Goal: Find specific page/section: Find specific page/section

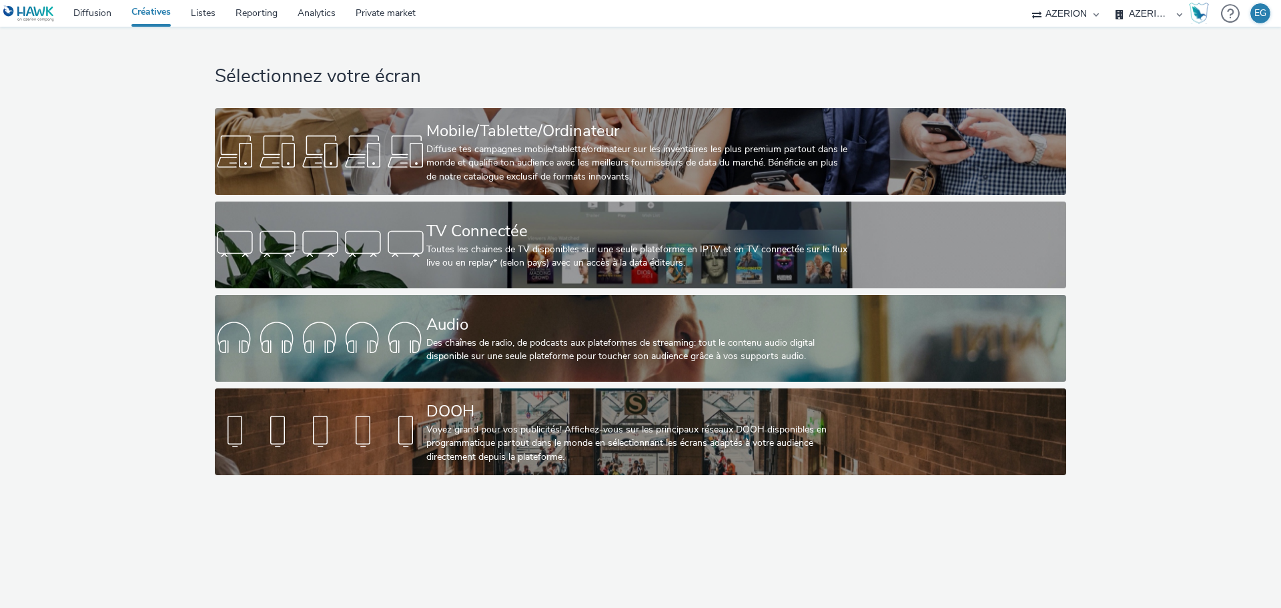
select select "79162ed7-0017-4339-93b0-3399b708648f"
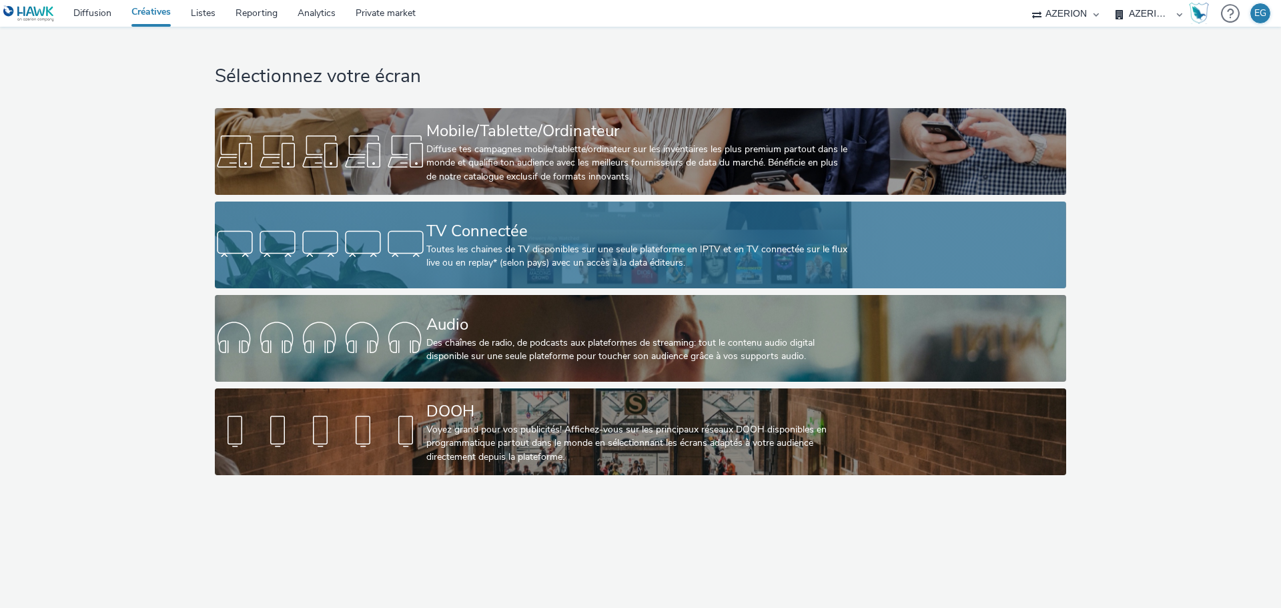
click at [416, 251] on div at bounding box center [320, 244] width 211 height 43
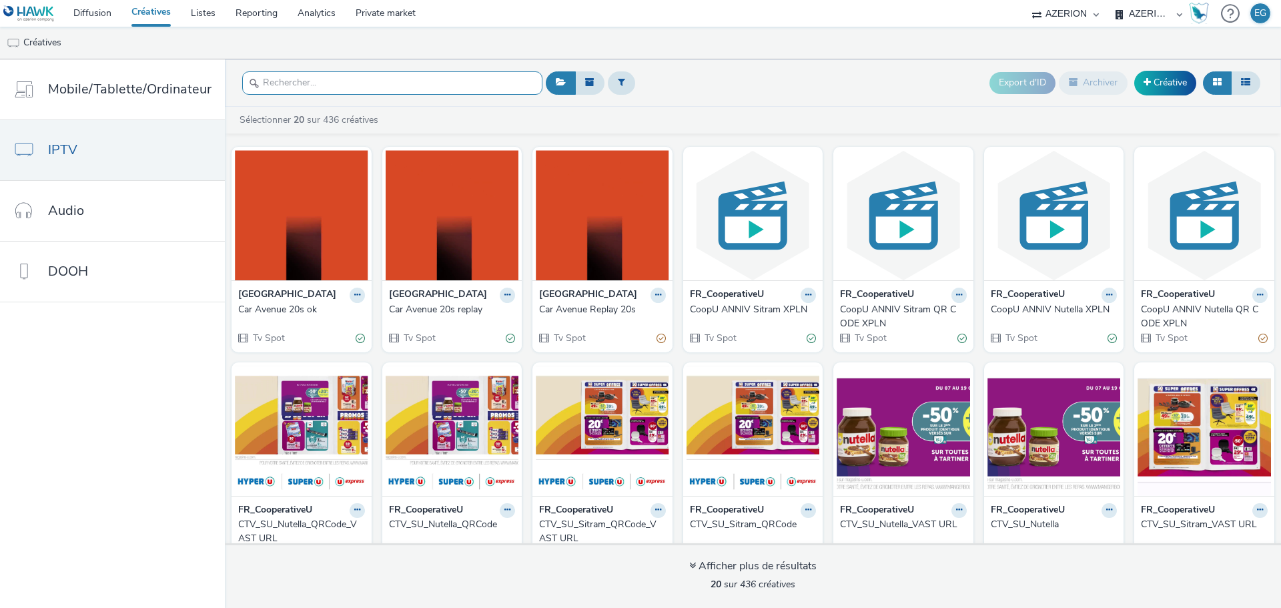
click at [474, 81] on input "text" at bounding box center [392, 82] width 300 height 23
click at [630, 83] on button at bounding box center [621, 82] width 27 height 23
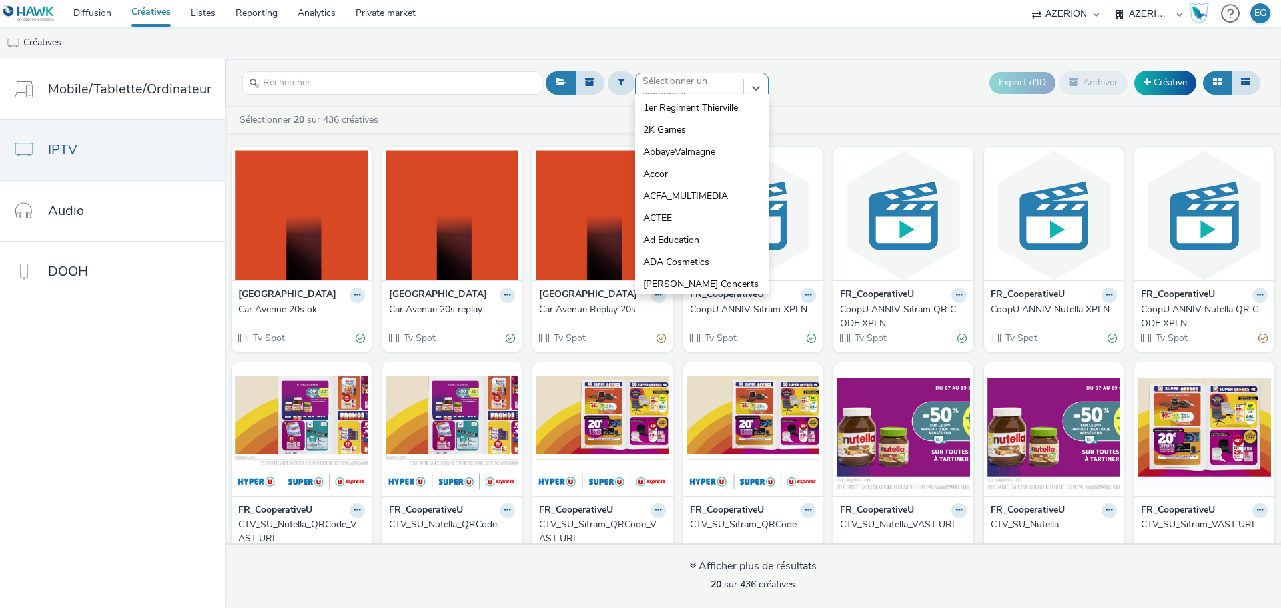
click at [698, 87] on div at bounding box center [689, 88] width 94 height 16
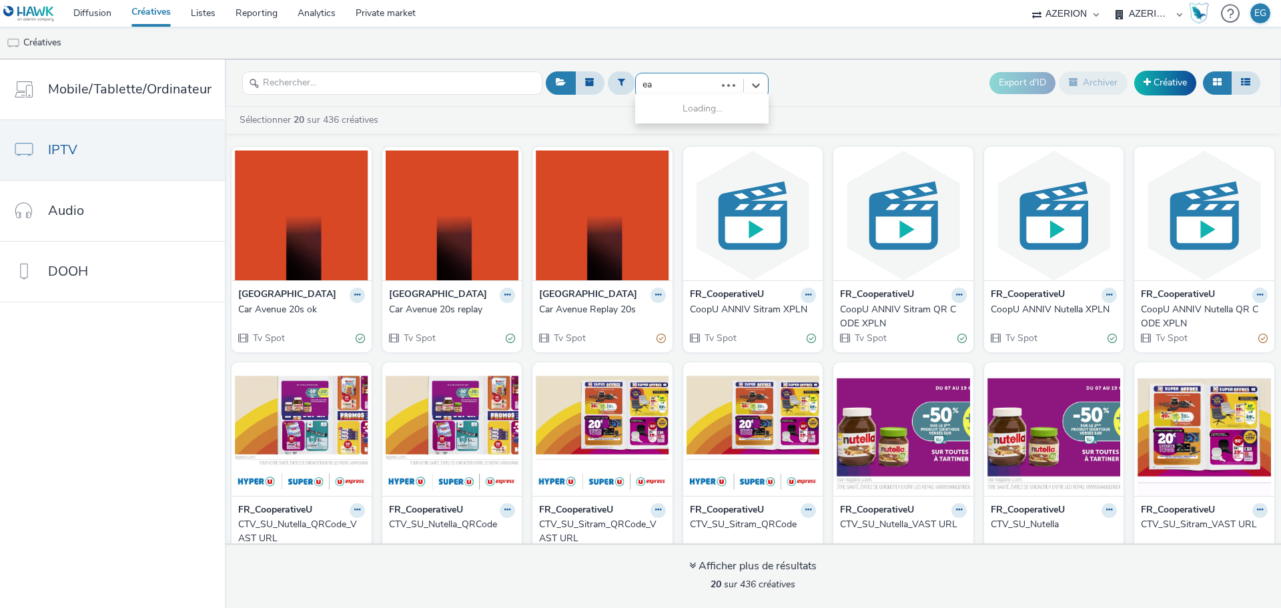
type input "eas"
click at [689, 113] on li "Easycash" at bounding box center [701, 108] width 133 height 22
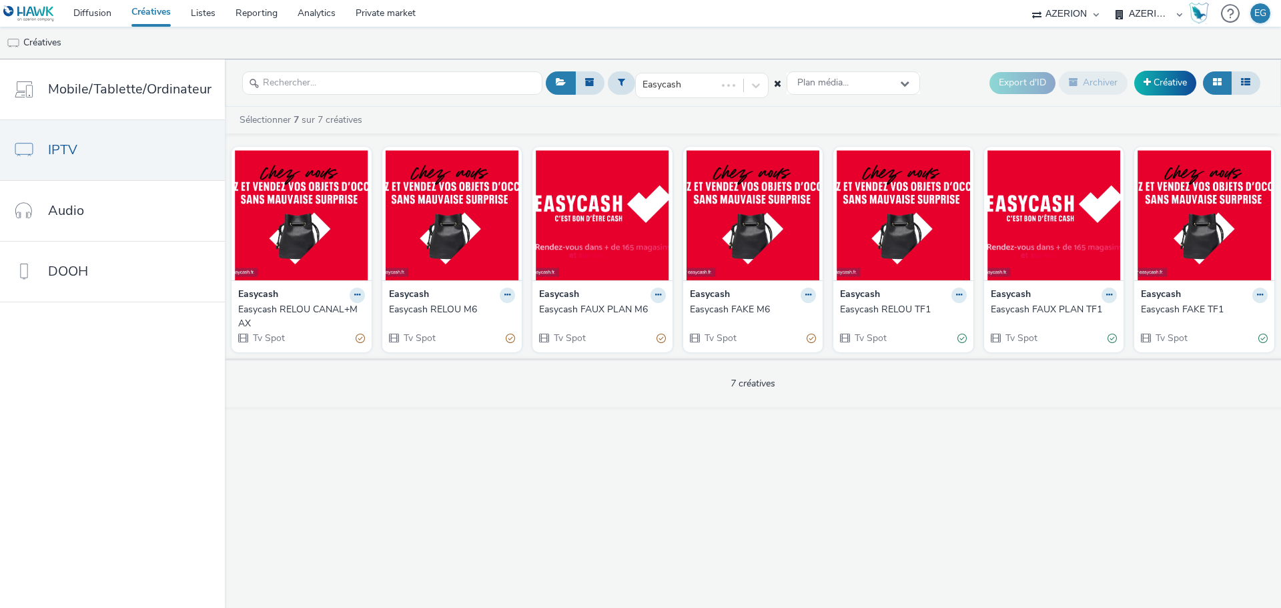
click at [310, 315] on div "Easycash RELOU CANAL+MAX" at bounding box center [298, 316] width 121 height 27
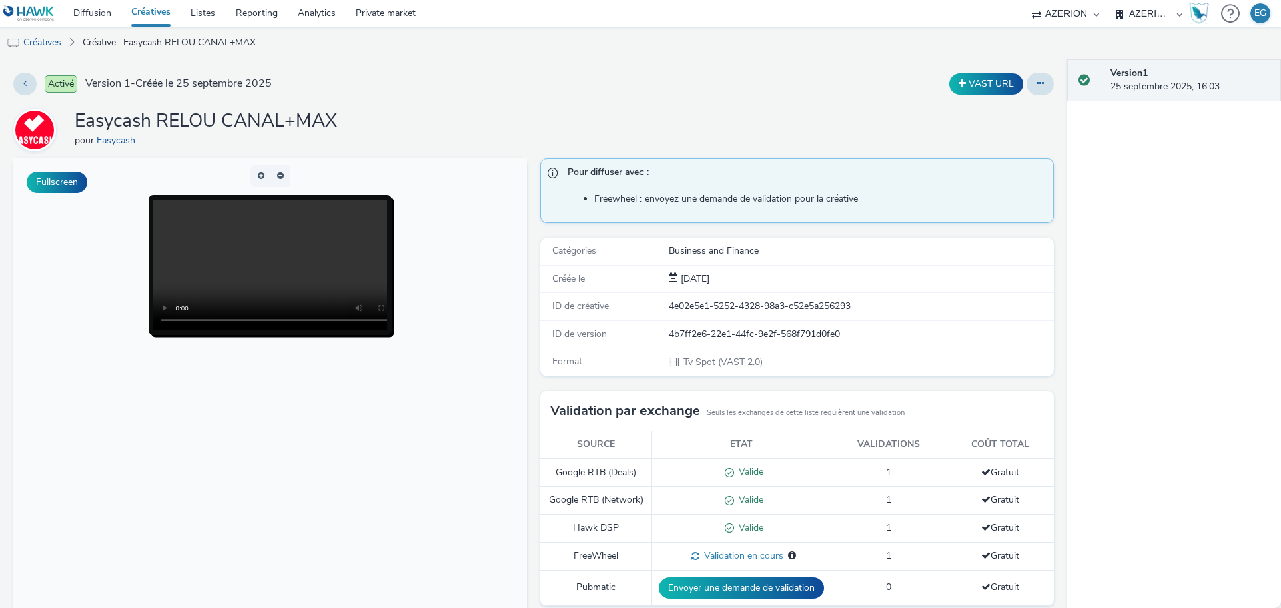
click at [1055, 9] on select "AZERION AZERION SURVEYS Hawk Hawk (Tests 2021)" at bounding box center [1065, 13] width 80 height 27
drag, startPoint x: 865, startPoint y: 46, endPoint x: 584, endPoint y: 29, distance: 281.3
click at [864, 46] on ul "Créatives Créative : Easycash RELOU CANAL+MAX" at bounding box center [640, 43] width 1281 height 32
click at [153, 18] on link "Créatives" at bounding box center [150, 13] width 59 height 27
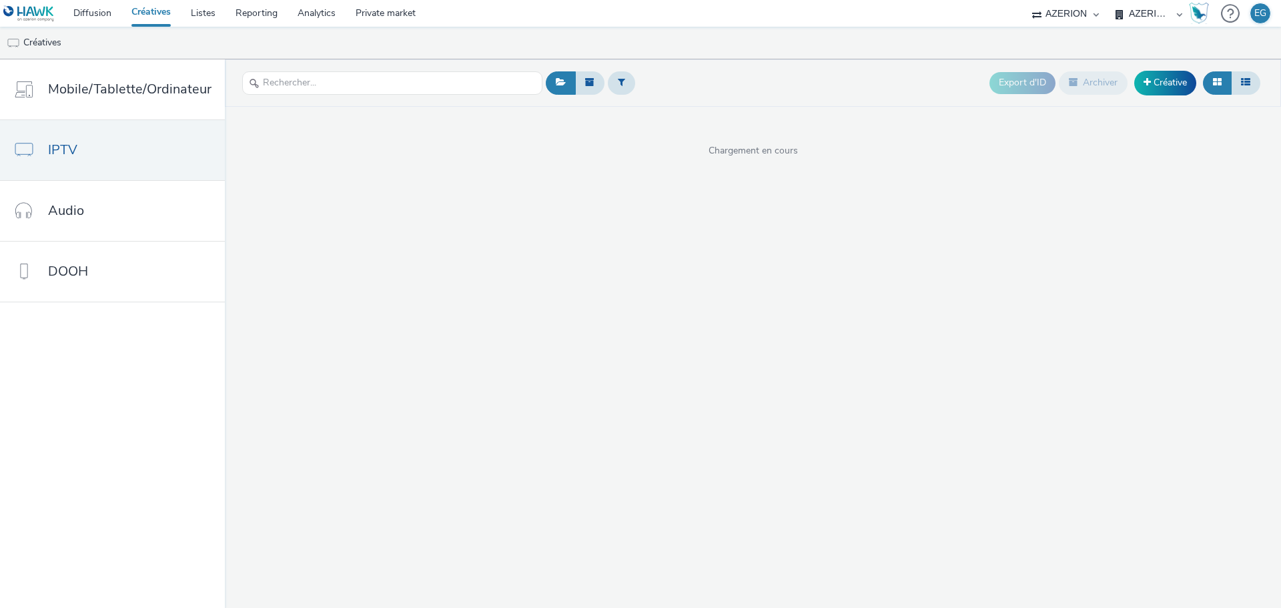
click at [153, 18] on link "Créatives" at bounding box center [150, 13] width 59 height 27
